Goal: Find specific page/section: Find specific page/section

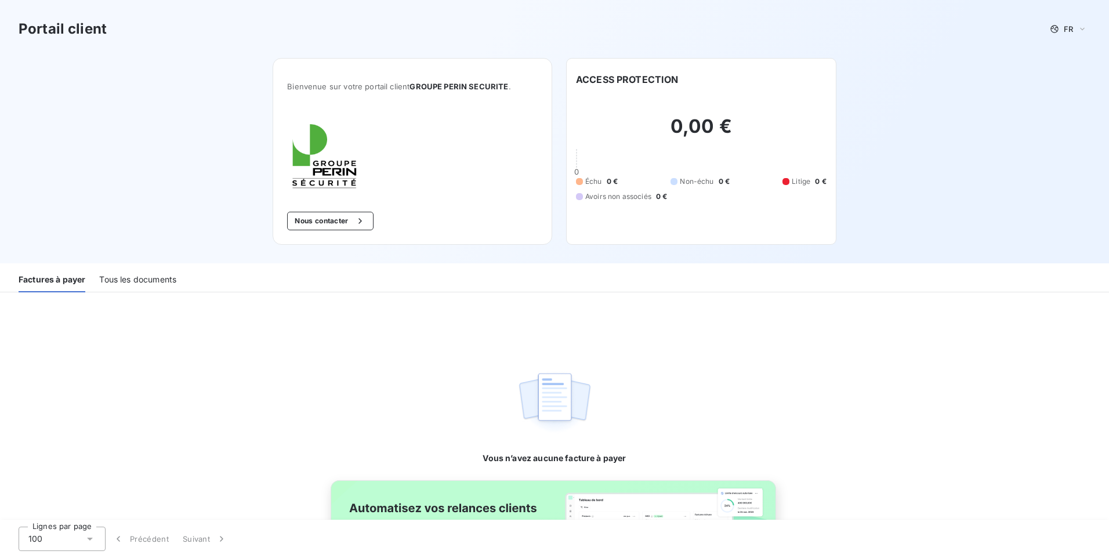
click at [117, 273] on div "Tous les documents" at bounding box center [137, 280] width 77 height 24
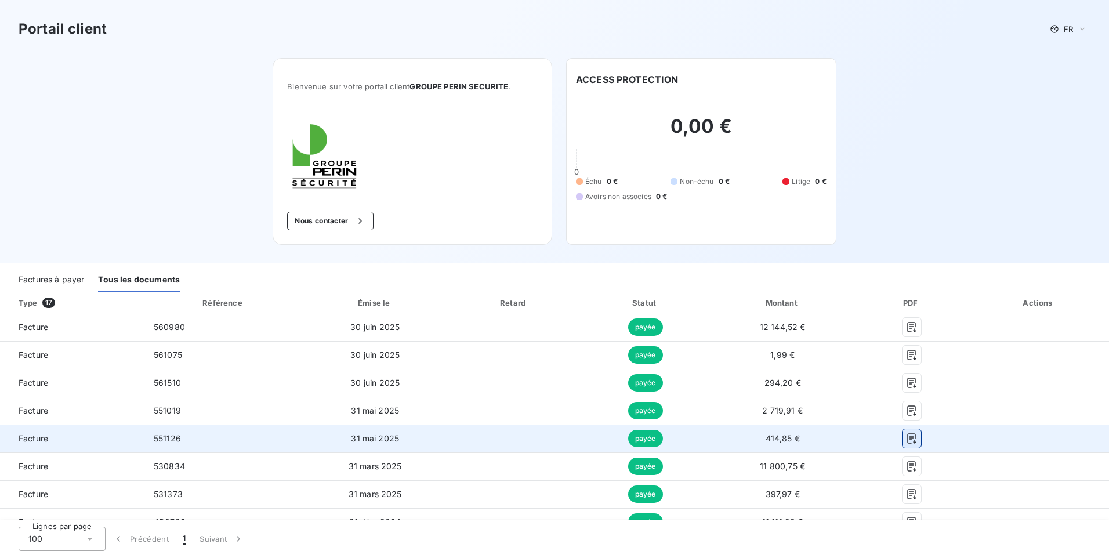
click at [907, 440] on icon "button" at bounding box center [911, 438] width 9 height 10
